Goal: Find specific page/section: Find specific page/section

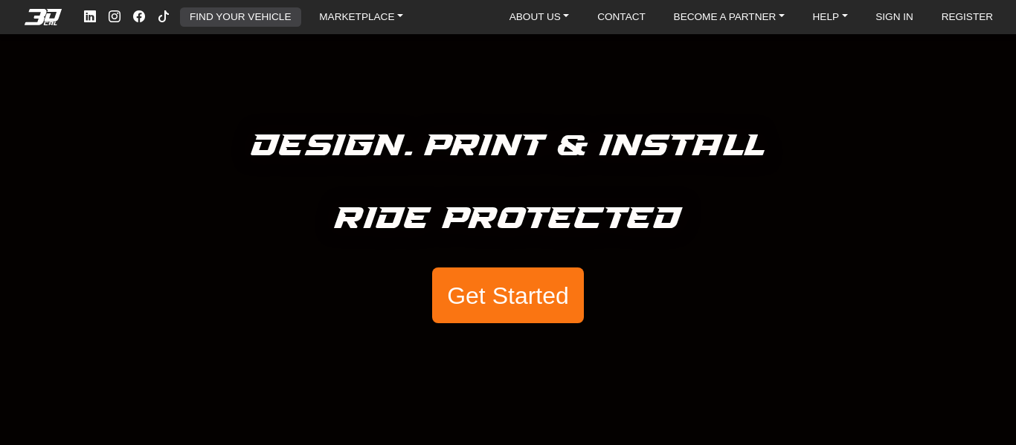
click at [286, 22] on link "FIND YOUR VEHICLE" at bounding box center [240, 16] width 113 height 19
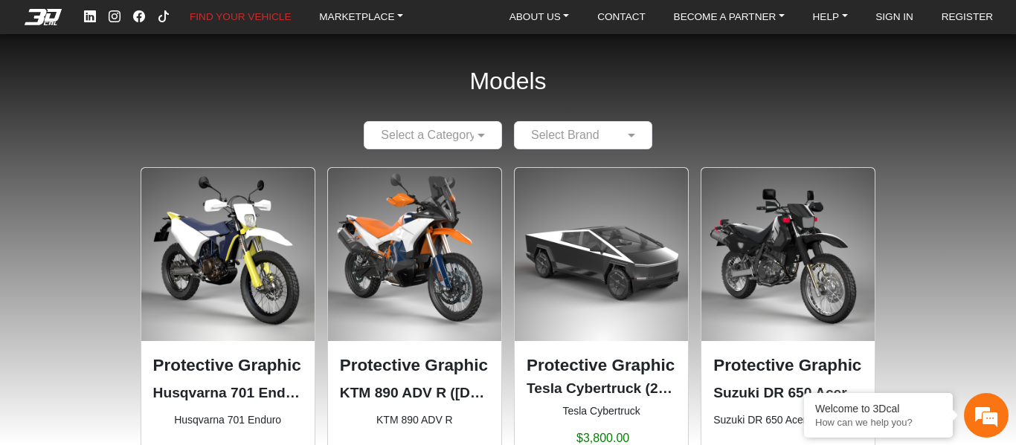
click at [498, 130] on div at bounding box center [432, 135] width 137 height 19
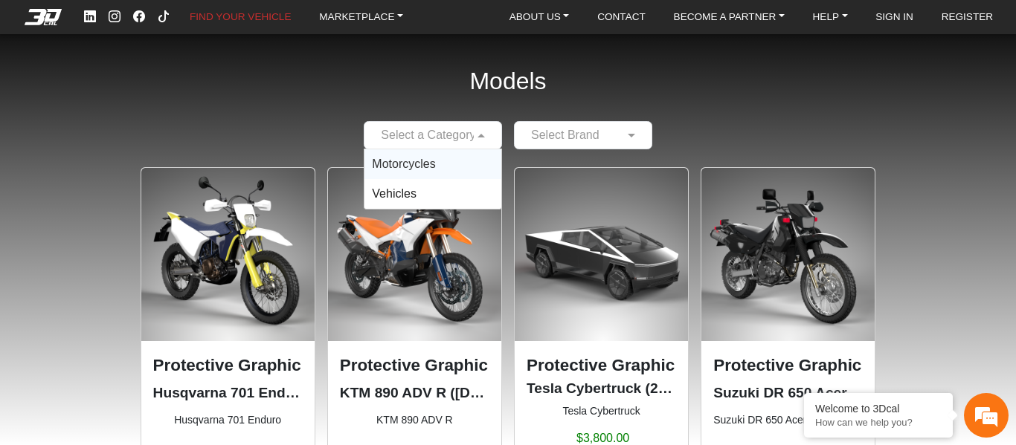
click at [418, 160] on span "Motorcycles" at bounding box center [403, 164] width 63 height 13
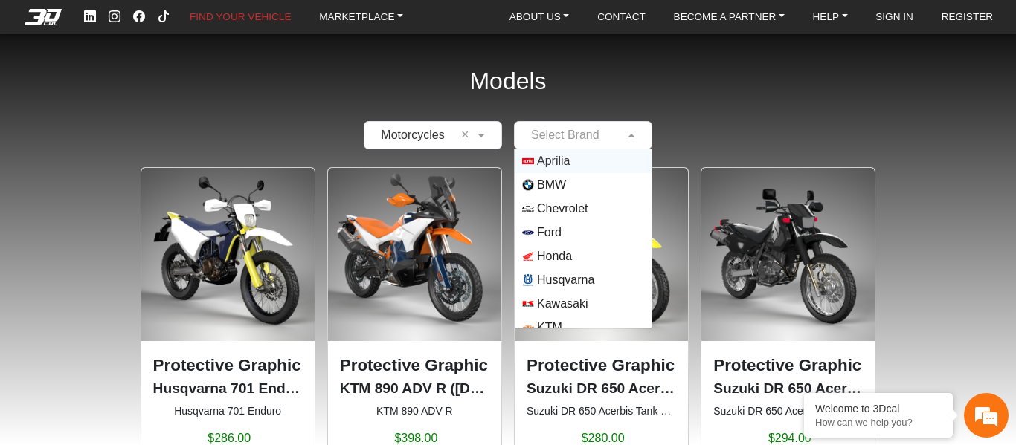
click at [602, 134] on input "text" at bounding box center [568, 135] width 92 height 18
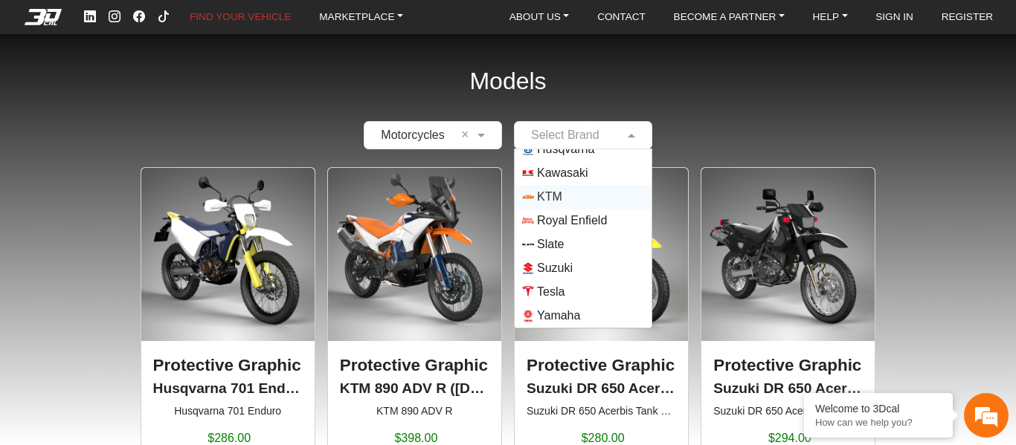
scroll to position [57, 0]
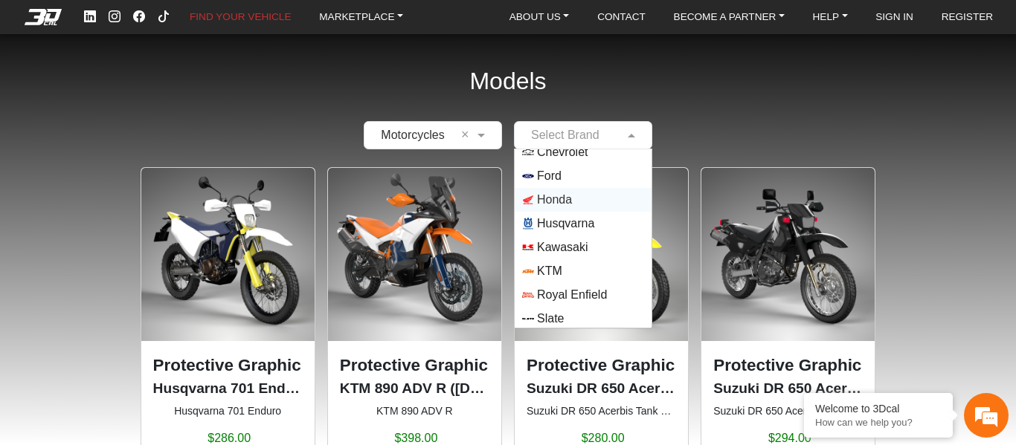
click at [556, 201] on span "Honda" at bounding box center [554, 200] width 35 height 18
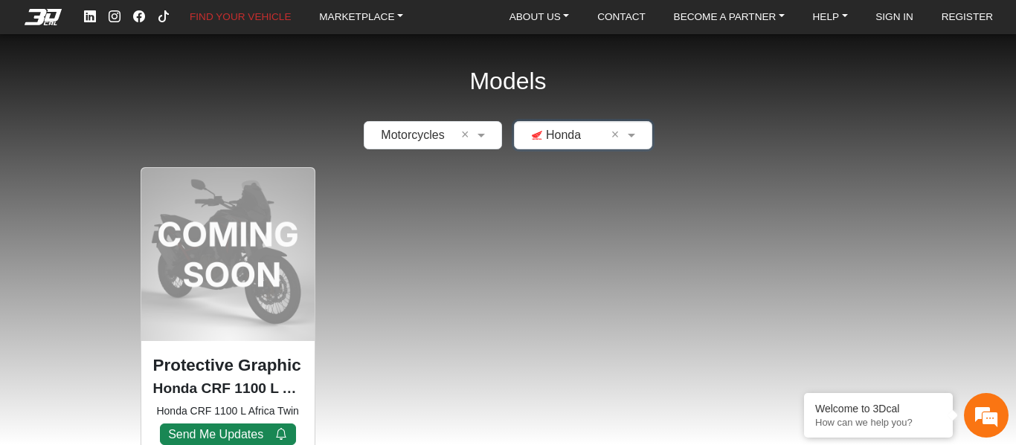
scroll to position [74, 0]
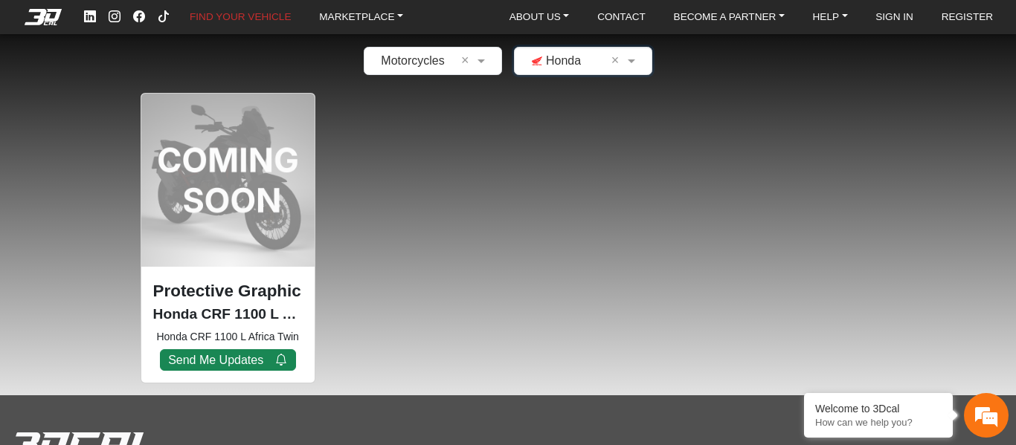
click at [251, 268] on div "Protective Graphic Kit Honda CRF 1100 L Africa Twin (COMING SOON) ([DATE]-[DATE…" at bounding box center [227, 325] width 173 height 116
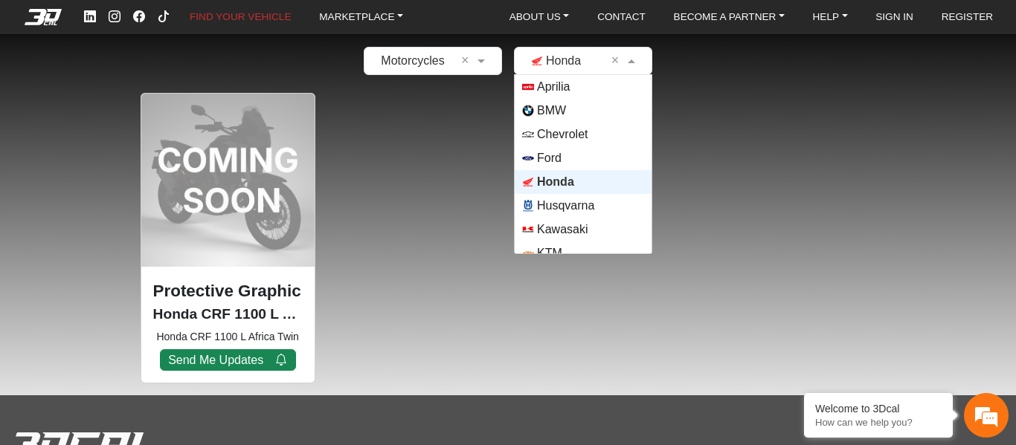
click at [544, 54] on input "text" at bounding box center [568, 61] width 92 height 18
click at [363, 7] on link "MARKETPLACE" at bounding box center [361, 16] width 96 height 19
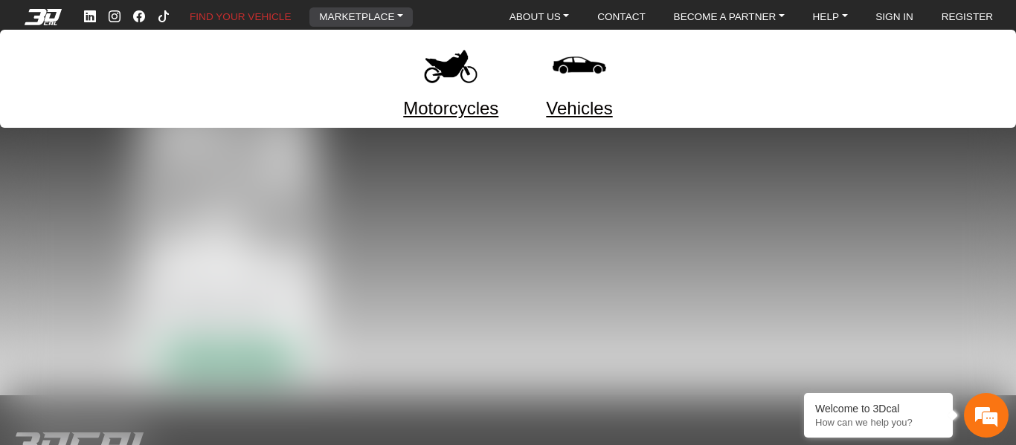
click at [443, 70] on img at bounding box center [450, 65] width 62 height 62
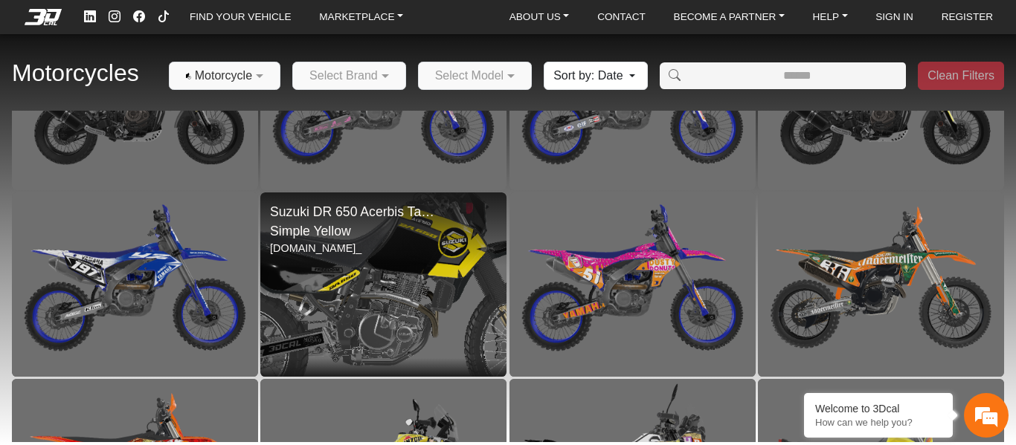
scroll to position [784, 0]
